Goal: Communication & Community: Answer question/provide support

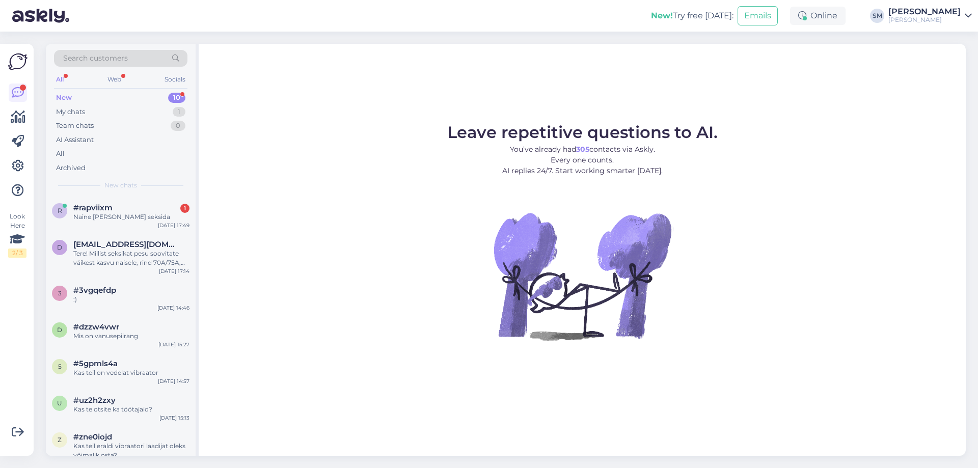
click at [154, 95] on div "New 10" at bounding box center [120, 98] width 133 height 14
click at [153, 110] on div "My chats 1" at bounding box center [120, 112] width 133 height 14
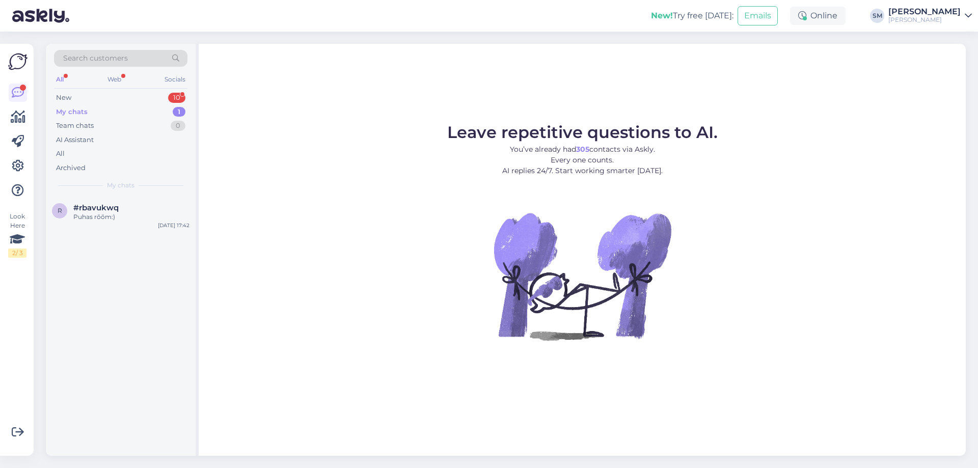
click at [156, 90] on div "Search customers All Web Socials New 10 My chats 1 Team chats 0 AI Assistant Al…" at bounding box center [121, 120] width 150 height 152
click at [156, 93] on div "New 10" at bounding box center [120, 98] width 133 height 14
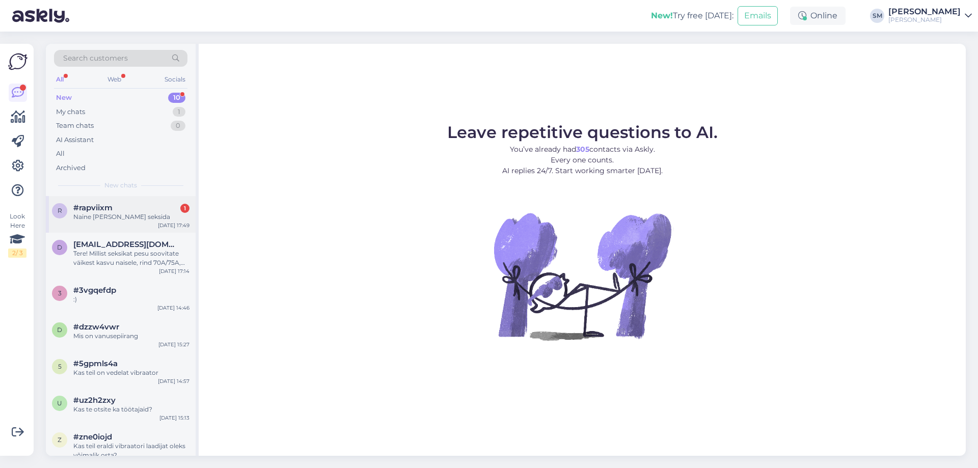
click at [133, 211] on div "#rapviixm 1" at bounding box center [131, 207] width 116 height 9
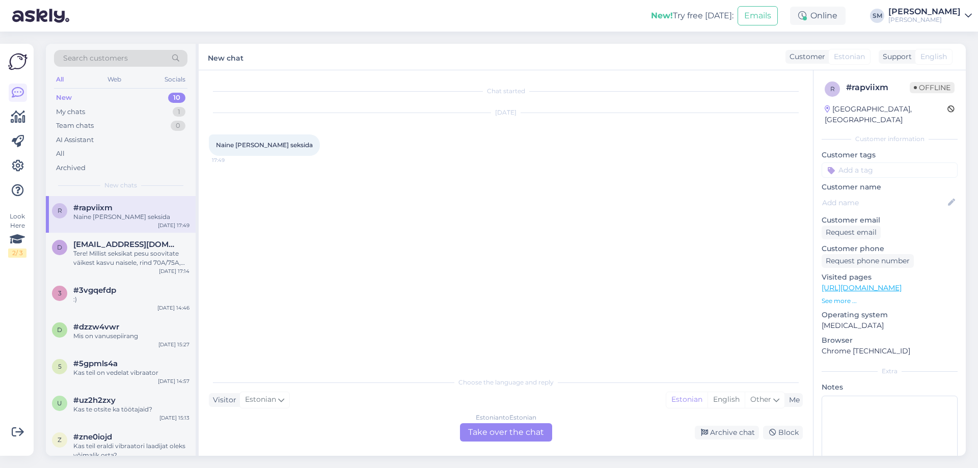
click at [521, 438] on div "Estonian to Estonian Take over the chat" at bounding box center [506, 432] width 92 height 18
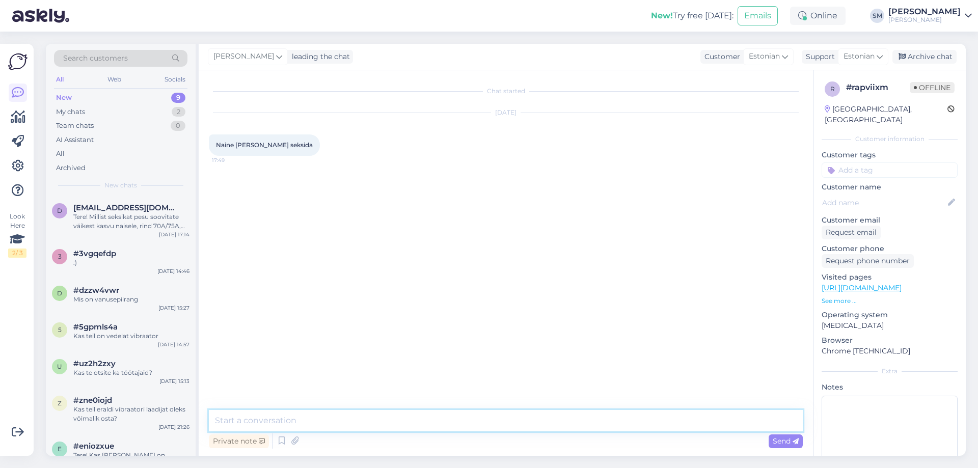
click at [293, 420] on textarea at bounding box center [506, 420] width 594 height 21
paste textarea "[URL][DOMAIN_NAME][PERSON_NAME]"
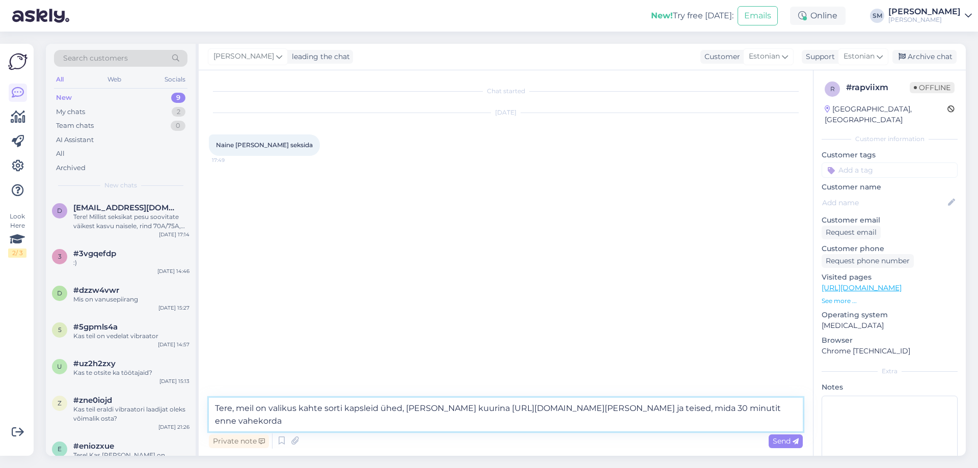
paste textarea "[URL][DOMAIN_NAME][PERSON_NAME]"
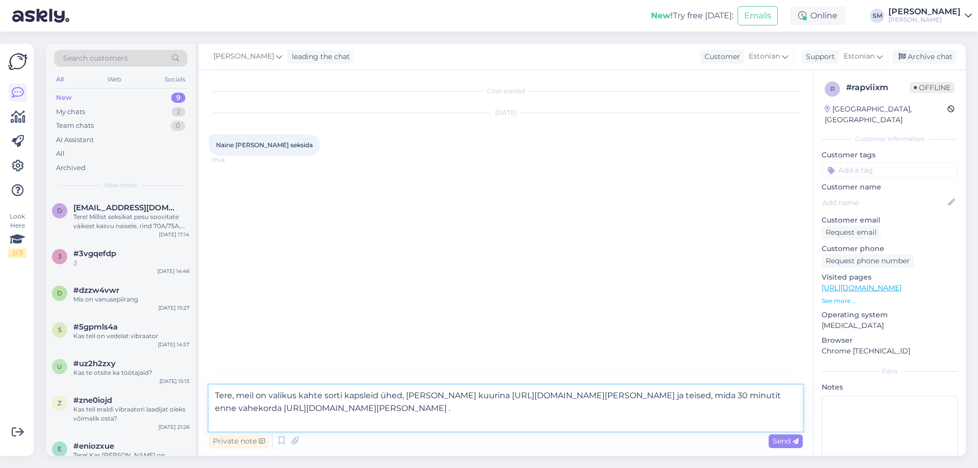
click at [377, 395] on textarea "Tere, meil on valikus kahte sorti kapsleid ühed, [PERSON_NAME] kuurina [URL][DO…" at bounding box center [506, 408] width 594 height 46
click at [408, 400] on textarea "Tere, meil on valikus kahte sorti kapsleid, ühed, [PERSON_NAME] kuurina [URL][D…" at bounding box center [506, 408] width 594 height 46
click at [487, 399] on textarea "Tere, meil on valikus kahte sorti kapsleid, ühed [PERSON_NAME] kuurina [URL][DO…" at bounding box center [506, 408] width 594 height 46
click at [484, 396] on textarea "Tere, meil on valikus kahte sorti kapsleid, ühed [PERSON_NAME] kuurina 2 kapsli…" at bounding box center [506, 408] width 594 height 46
click at [433, 419] on textarea "Tere, meil on valikus kahte sorti kapsleid, ühed [PERSON_NAME] kuurina- 2 kapsl…" at bounding box center [506, 408] width 594 height 46
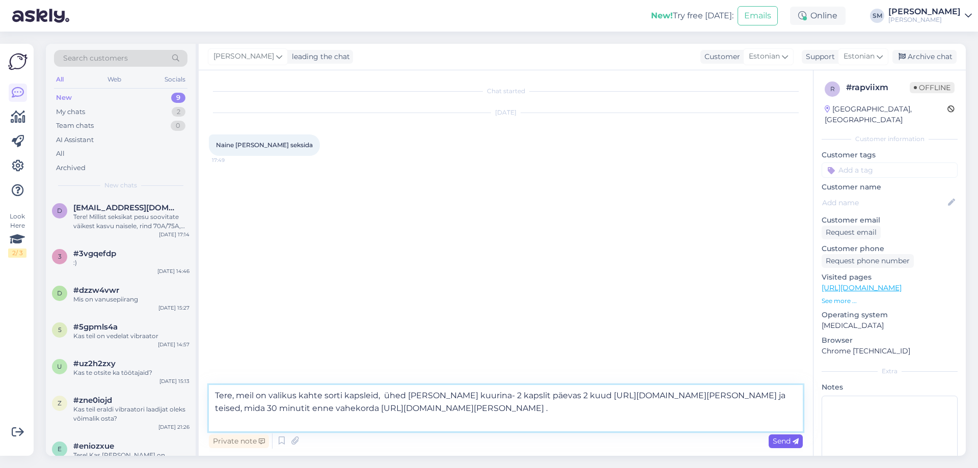
type textarea "Tere, meil on valikus kahte sorti kapsleid, ühed [PERSON_NAME] kuurina- 2 kapsl…"
click at [787, 444] on span "Send" at bounding box center [785, 440] width 26 height 9
